Goal: Task Accomplishment & Management: Use online tool/utility

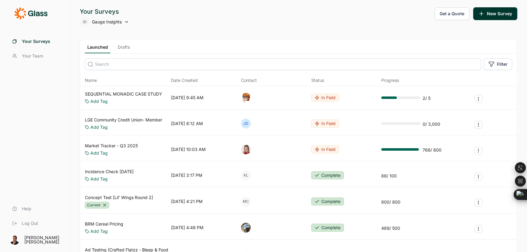
click at [120, 46] on link "Drafts" at bounding box center [123, 48] width 17 height 9
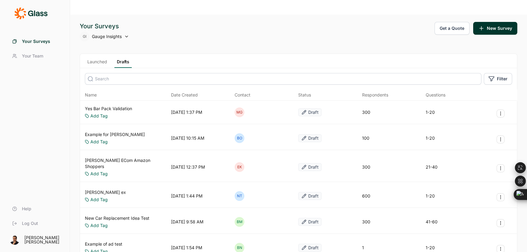
scroll to position [27, 0]
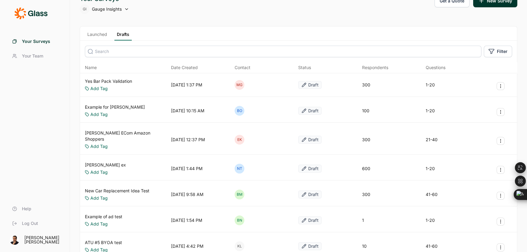
click at [124, 46] on input at bounding box center [283, 52] width 396 height 12
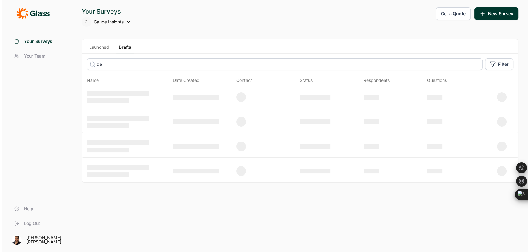
scroll to position [0, 0]
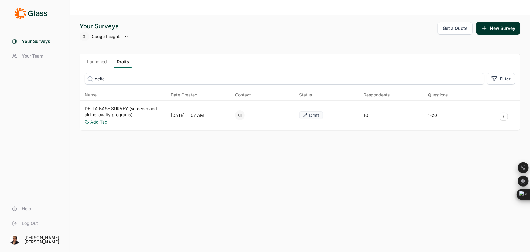
click at [95, 59] on link "Launched" at bounding box center [97, 63] width 25 height 9
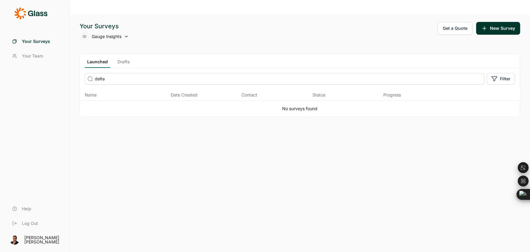
click at [106, 73] on input "delta" at bounding box center [285, 79] width 400 height 12
click at [109, 73] on input "delta" at bounding box center [285, 79] width 400 height 12
type input "d"
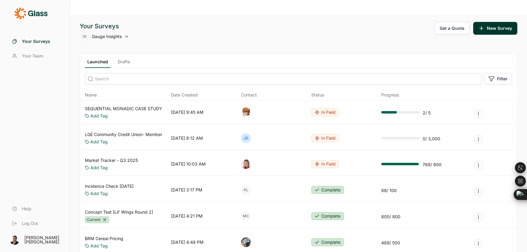
click at [119, 59] on link "Drafts" at bounding box center [123, 63] width 17 height 9
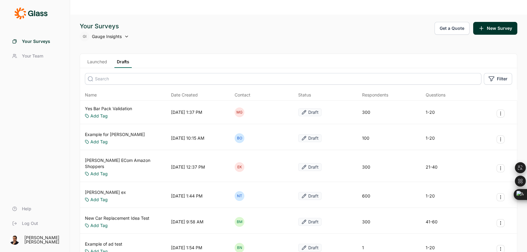
click at [103, 73] on input at bounding box center [283, 79] width 396 height 12
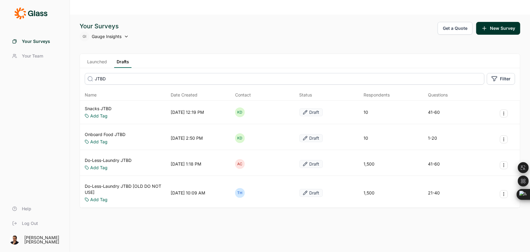
type input "JTBD"
click at [104, 105] on link "Snacks JTBD" at bounding box center [98, 108] width 27 height 6
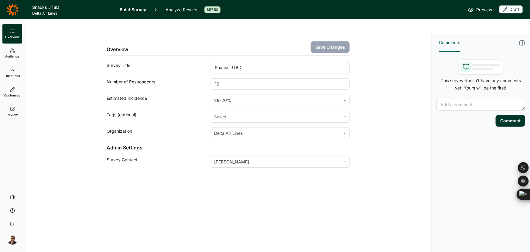
click at [8, 112] on span "Review" at bounding box center [12, 114] width 11 height 4
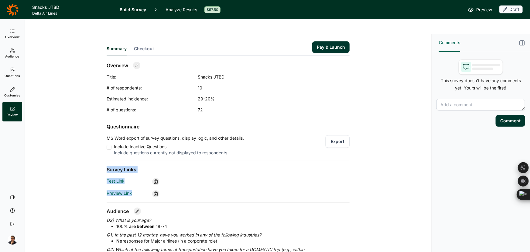
drag, startPoint x: 152, startPoint y: 179, endPoint x: 143, endPoint y: 181, distance: 9.2
click at [143, 190] on div "Preview Link" at bounding box center [228, 193] width 243 height 7
click at [122, 190] on link "Preview Link" at bounding box center [119, 192] width 25 height 5
click at [119, 178] on link "Test Link" at bounding box center [116, 180] width 18 height 5
